Goal: Find specific page/section: Find specific page/section

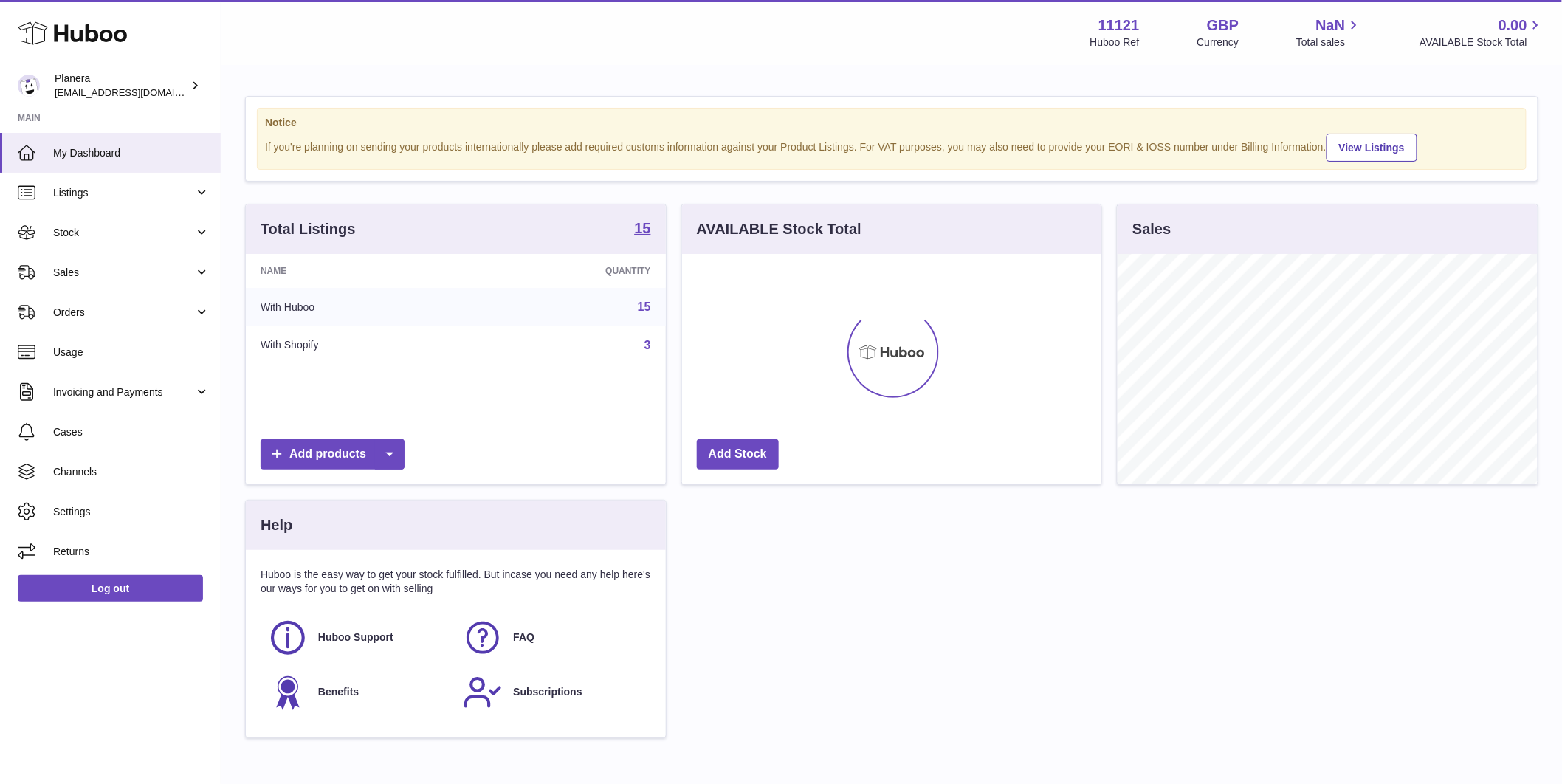
scroll to position [230, 420]
click at [114, 231] on span "Stock" at bounding box center [124, 233] width 141 height 14
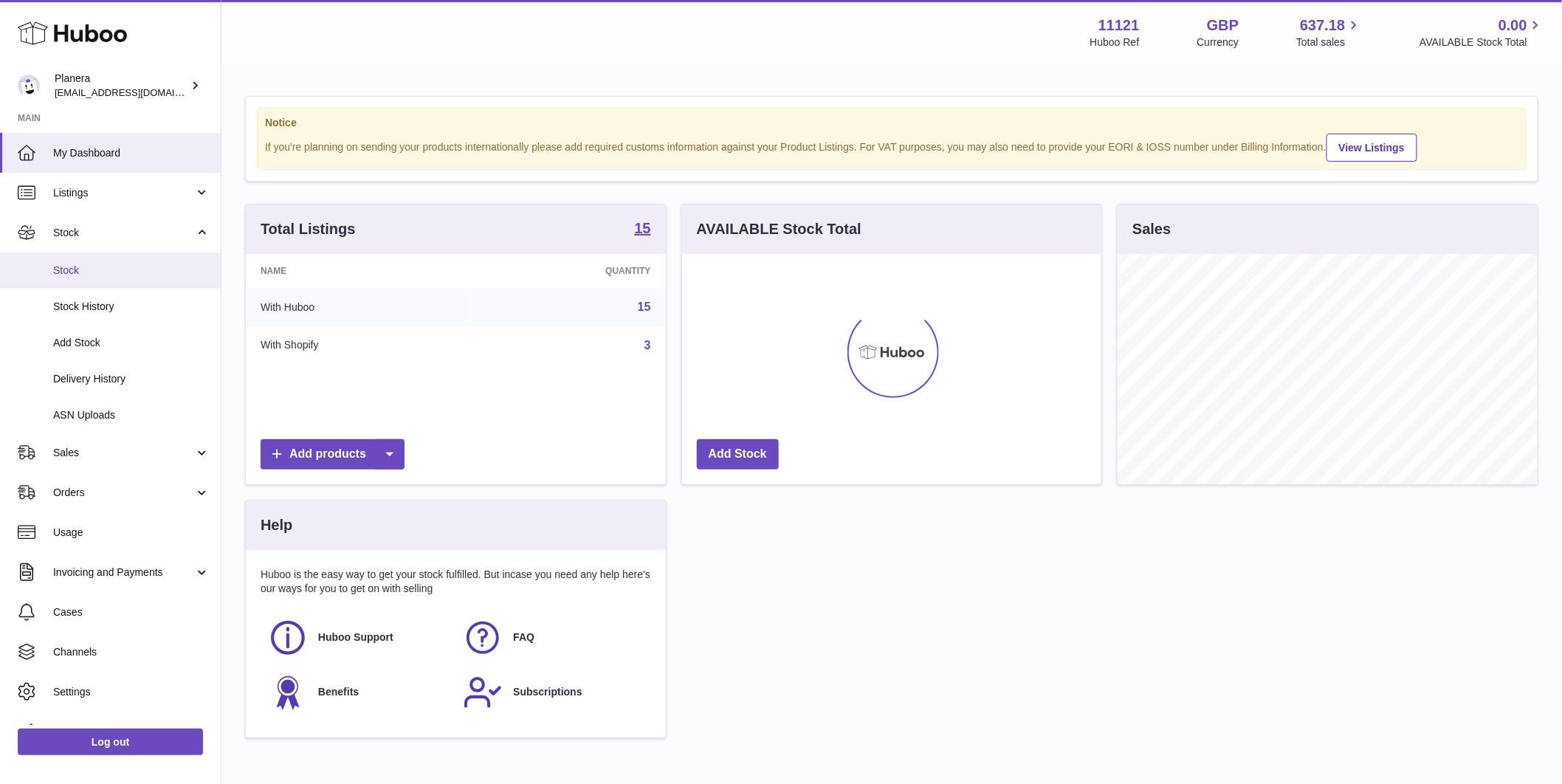
click at [102, 271] on span "Stock" at bounding box center [131, 270] width 156 height 14
